Goal: Information Seeking & Learning: Learn about a topic

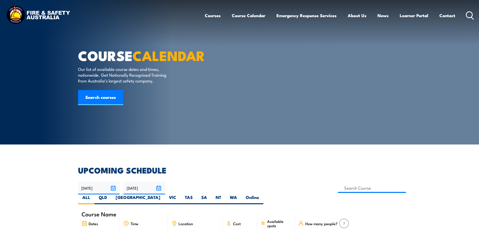
click at [214, 16] on link "Courses" at bounding box center [213, 15] width 16 height 13
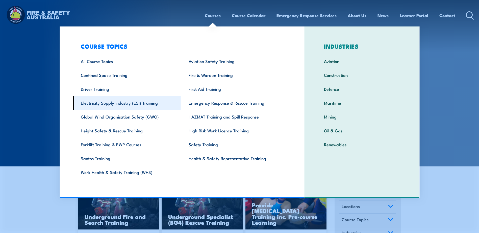
click at [144, 102] on link "Electricity Supply Industry (ESI) Training" at bounding box center [127, 103] width 108 height 14
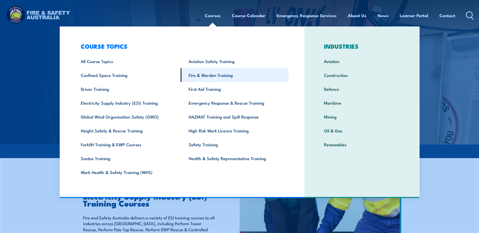
click at [221, 75] on link "Fire & Warden Training" at bounding box center [235, 75] width 108 height 14
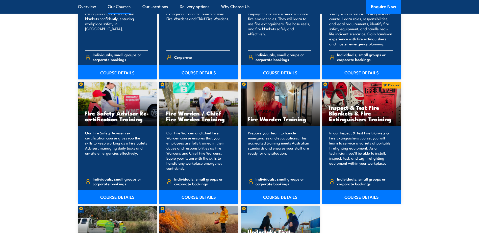
scroll to position [606, 0]
